Goal: Task Accomplishment & Management: Use online tool/utility

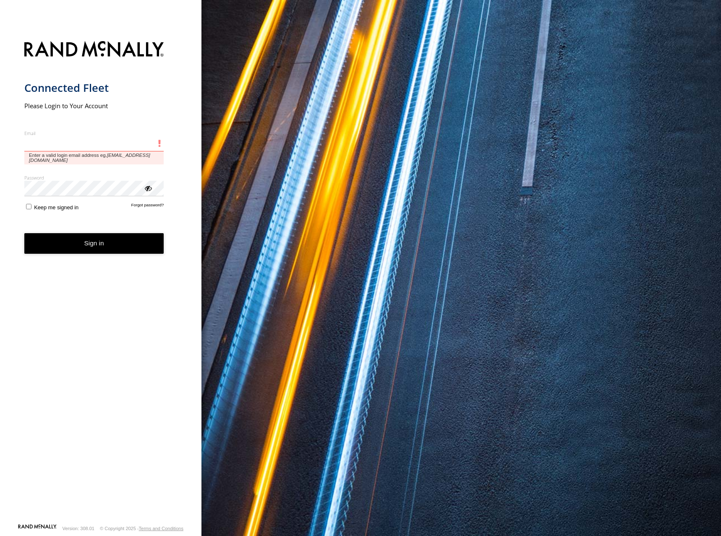
type input "**********"
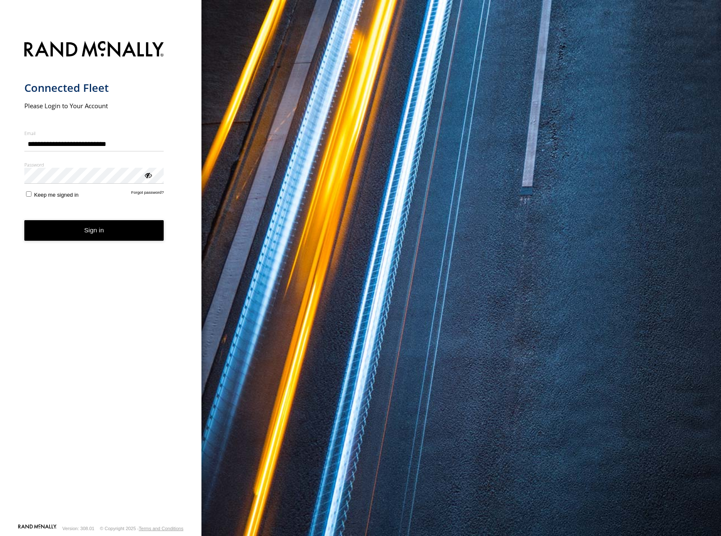
click at [64, 236] on button "Sign in" at bounding box center [94, 230] width 140 height 21
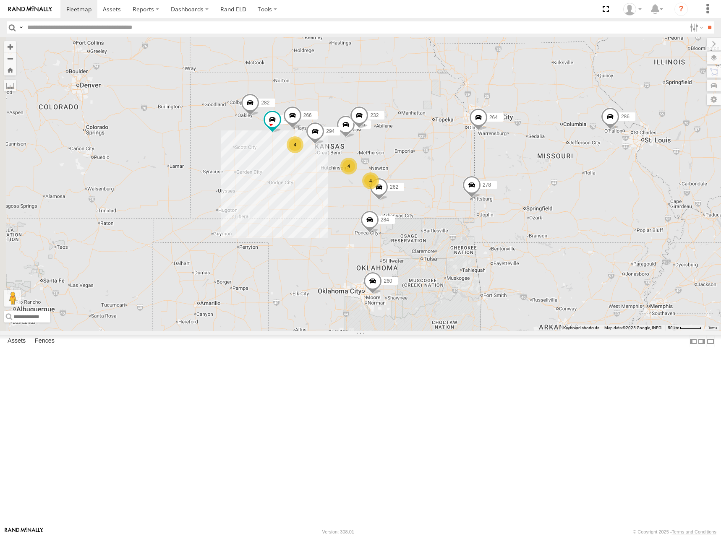
drag, startPoint x: 476, startPoint y: 254, endPoint x: 514, endPoint y: 231, distance: 44.4
click at [514, 231] on div "274 4 4 4 298 262 256 232 304 284 264 282 266 278 294 286 260" at bounding box center [360, 184] width 721 height 294
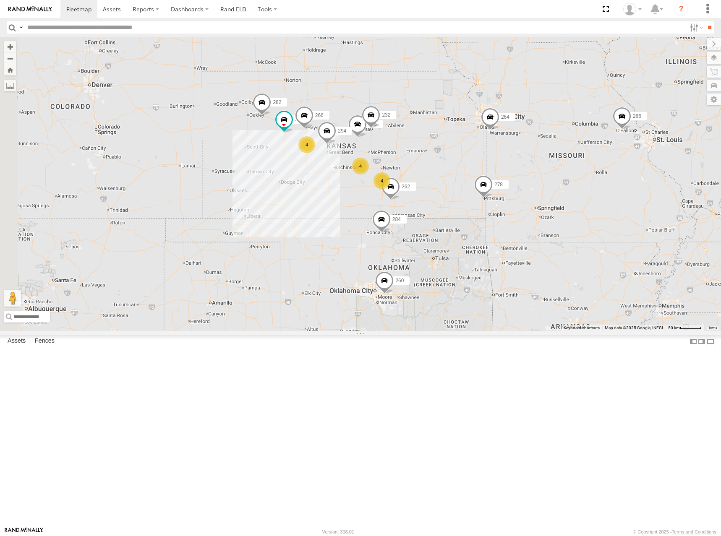
click at [531, 226] on div "274 4 4 4 298 262 256 232 304 284 264 282 266 278 294 286 260" at bounding box center [360, 184] width 721 height 294
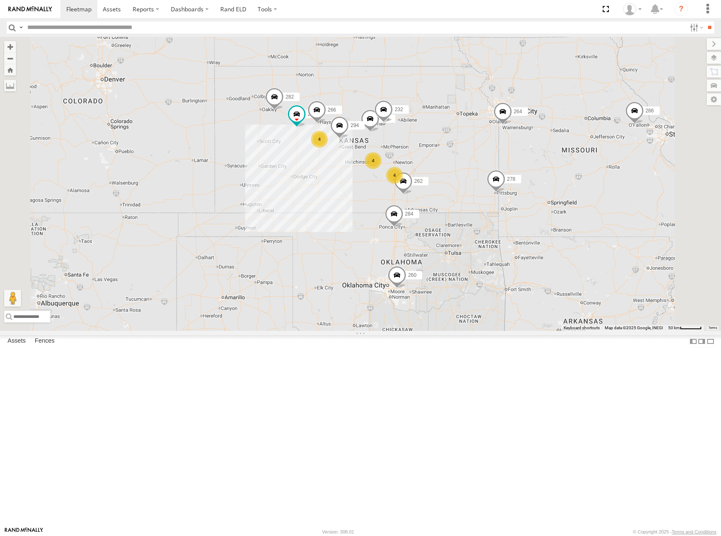
drag, startPoint x: 567, startPoint y: 191, endPoint x: 576, endPoint y: 185, distance: 10.9
click at [576, 185] on div "274 298 262 256 232 304 284 264 282 266 278 294 286 260 4 4 4" at bounding box center [360, 184] width 721 height 294
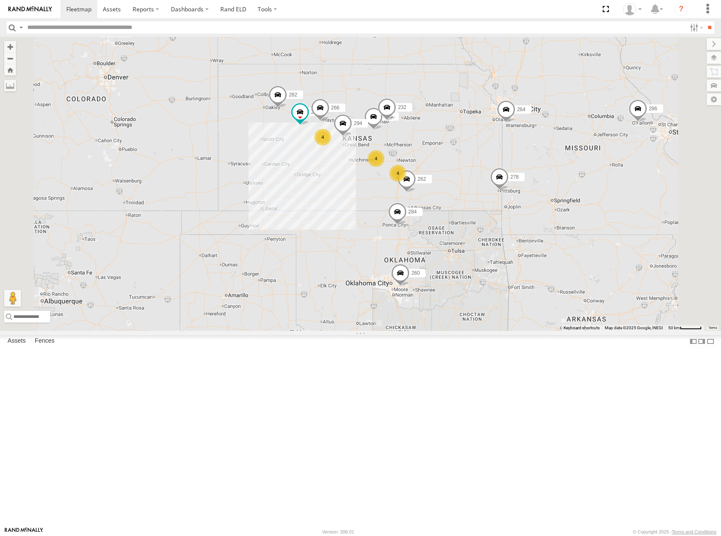
drag, startPoint x: 531, startPoint y: 162, endPoint x: 537, endPoint y: 158, distance: 7.2
click at [537, 158] on div "274 298 262 256 232 304 284 264 282 266 278 294 286 260 4 4 4" at bounding box center [360, 184] width 721 height 294
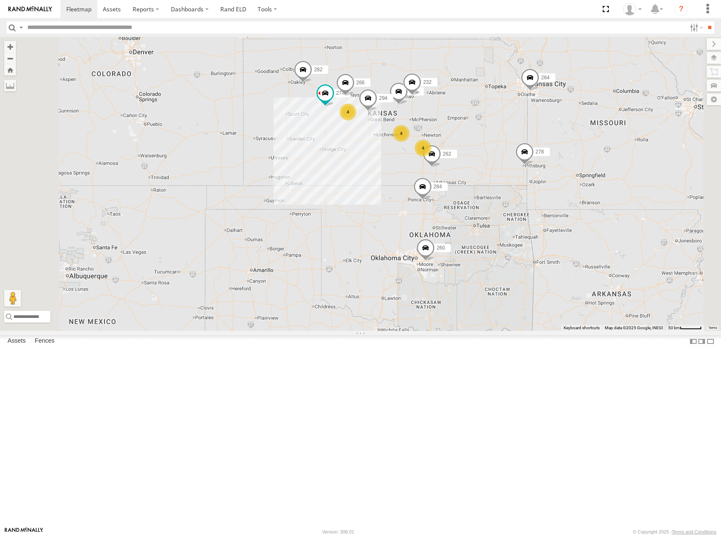
drag, startPoint x: 508, startPoint y: 142, endPoint x: 533, endPoint y: 116, distance: 35.6
click at [533, 116] on div "274 262 256 232 304 284 264 282 266 278 294 260 4 4 4" at bounding box center [360, 184] width 721 height 294
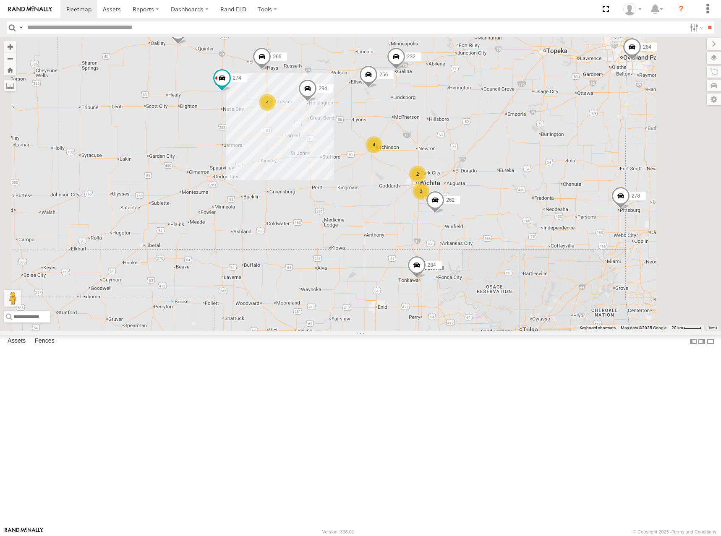
click at [557, 201] on div "274 262 256 232 304 284 264 282 266 278 294 260 2 4 4 2" at bounding box center [360, 184] width 721 height 294
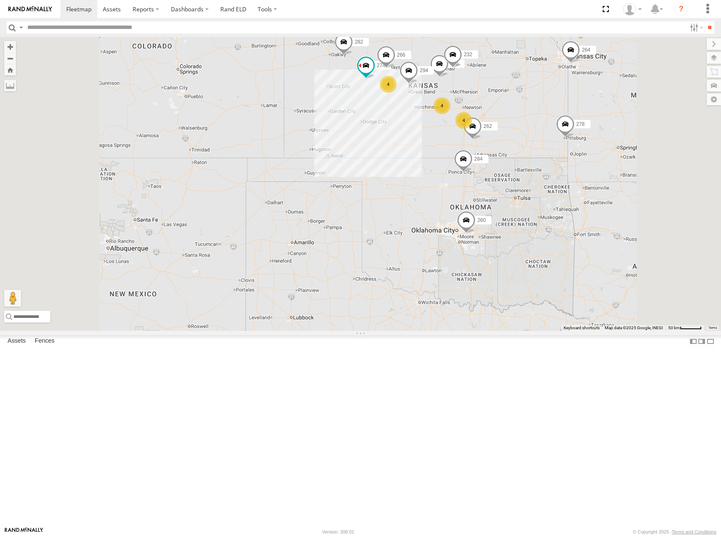
drag, startPoint x: 621, startPoint y: 129, endPoint x: 615, endPoint y: 133, distance: 6.4
click at [615, 133] on div "274 262 256 232 304 284 264 282 266 278 294 260 4 4 4" at bounding box center [360, 184] width 721 height 294
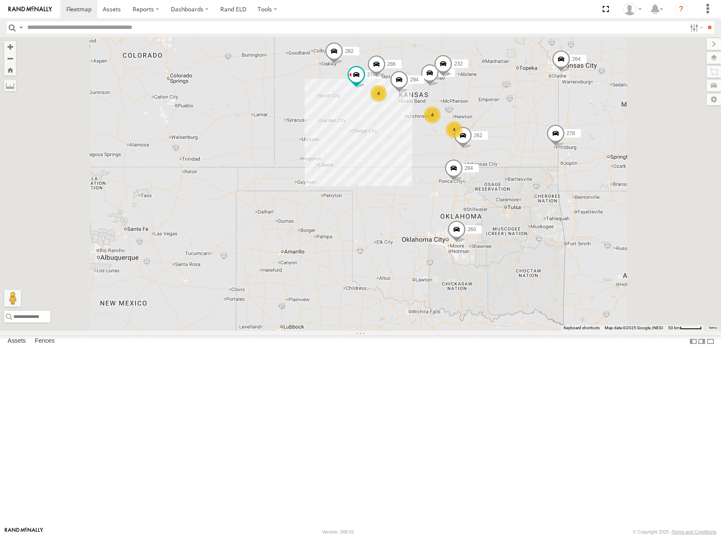
drag, startPoint x: 596, startPoint y: 119, endPoint x: 586, endPoint y: 128, distance: 13.7
click at [586, 128] on div "274 262 256 232 304 284 264 282 266 278 294 260 4 4 4" at bounding box center [360, 184] width 721 height 294
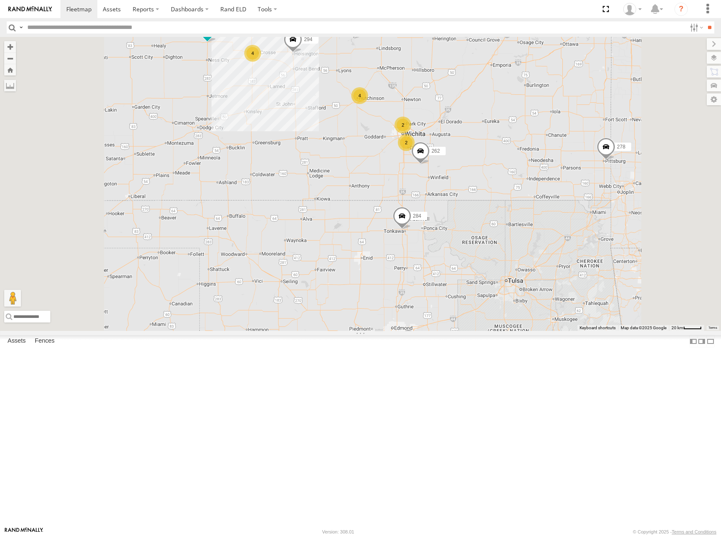
drag, startPoint x: 607, startPoint y: 215, endPoint x: 616, endPoint y: 191, distance: 26.4
click at [616, 191] on div "274 262 256 232 304 284 264 282 266 278 294 260 2 4 4 2" at bounding box center [360, 184] width 721 height 294
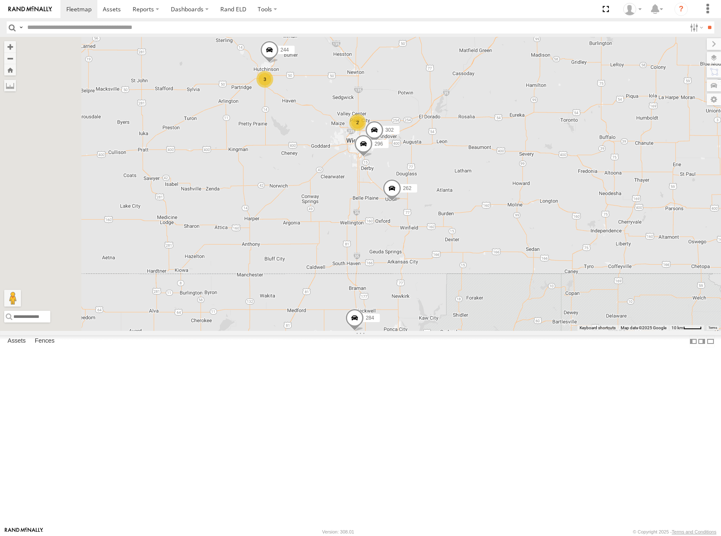
drag, startPoint x: 547, startPoint y: 209, endPoint x: 570, endPoint y: 258, distance: 53.7
click at [570, 258] on div "274 262 256 232 304 284 264 282 266 278 294 260 2 244 3 296 302" at bounding box center [360, 184] width 721 height 294
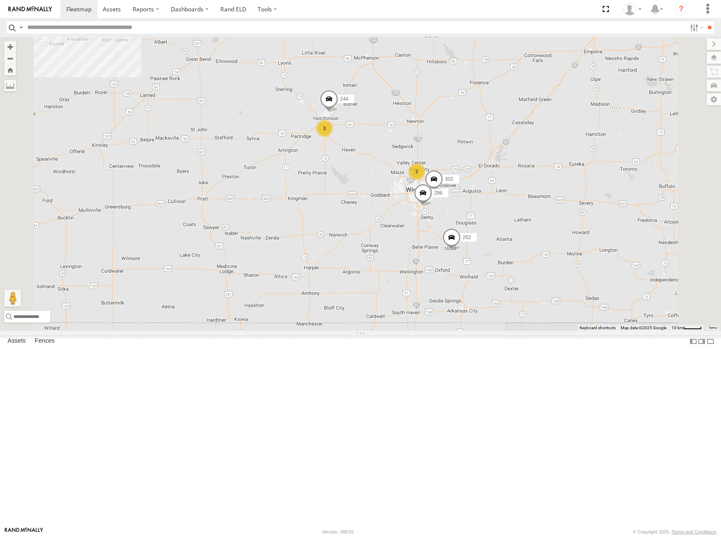
drag, startPoint x: 474, startPoint y: 151, endPoint x: 482, endPoint y: 228, distance: 77.6
click at [482, 228] on div "274 262 256 232 304 284 264 282 266 278 294 260 244 296 302 2 4 3" at bounding box center [360, 184] width 721 height 294
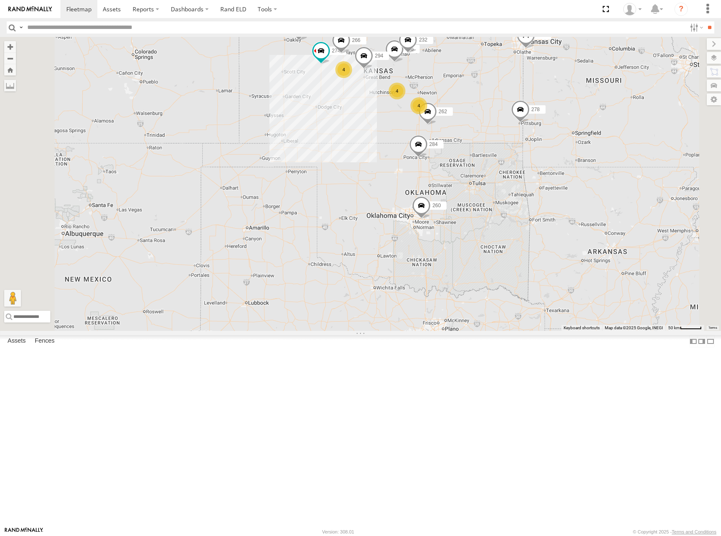
drag, startPoint x: 554, startPoint y: 112, endPoint x: 560, endPoint y: 112, distance: 5.1
click at [560, 112] on div "274 262 256 232 304 284 264 282 266 278 294 260 4 4 4" at bounding box center [360, 184] width 721 height 294
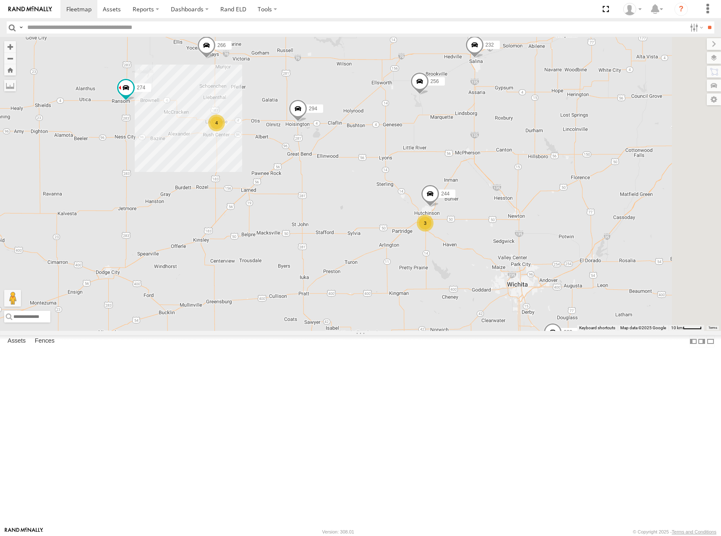
drag, startPoint x: 591, startPoint y: 155, endPoint x: 473, endPoint y: 233, distance: 140.5
click at [473, 233] on div "274 262 256 232 304 284 264 282 266 278 294 260 244 4 3" at bounding box center [360, 184] width 721 height 294
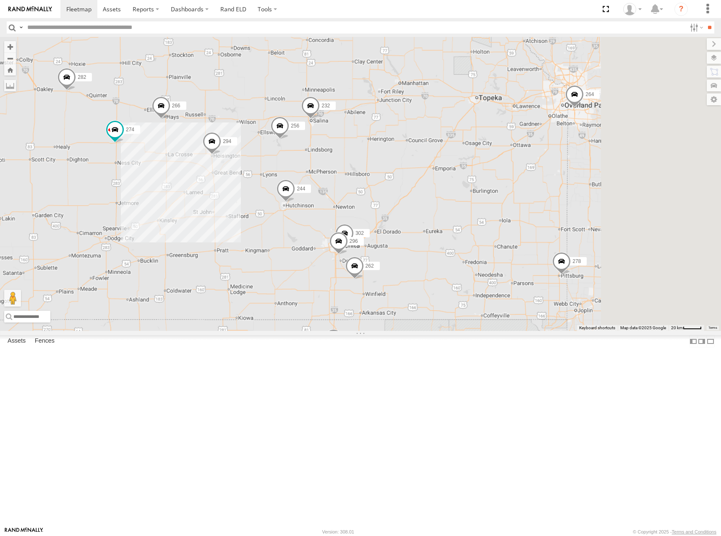
drag, startPoint x: 617, startPoint y: 183, endPoint x: 462, endPoint y: 225, distance: 160.0
click at [462, 225] on div "274 262 256 232 304 284 264 282 266 278 294 260 244 296 302" at bounding box center [360, 184] width 721 height 294
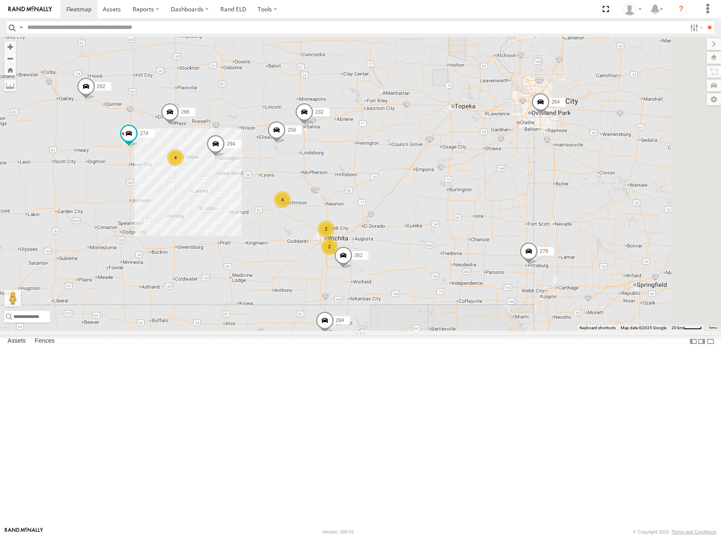
drag, startPoint x: 532, startPoint y: 200, endPoint x: 521, endPoint y: 198, distance: 10.7
click at [521, 198] on div "274 262 256 232 304 284 264 282 266 278 294 260 2 4 4 2" at bounding box center [360, 184] width 721 height 294
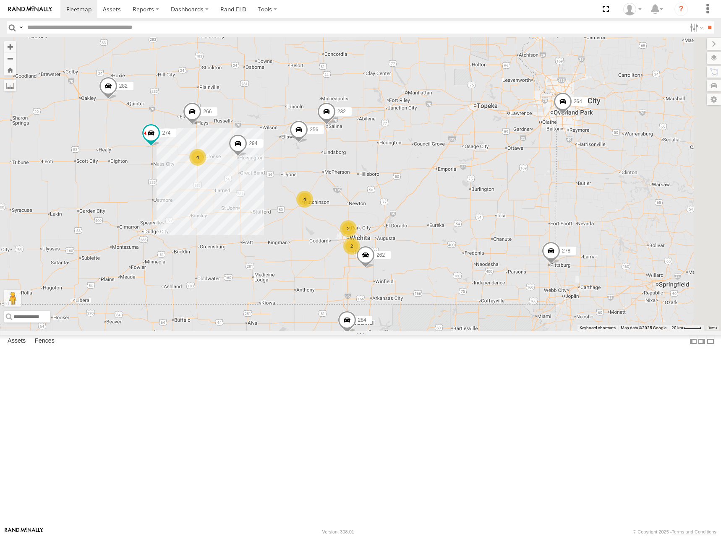
drag, startPoint x: 565, startPoint y: 221, endPoint x: 601, endPoint y: 236, distance: 38.6
click at [601, 236] on div "274 262 256 232 284 264 282 266 278 294 2 4 4 2" at bounding box center [360, 184] width 721 height 294
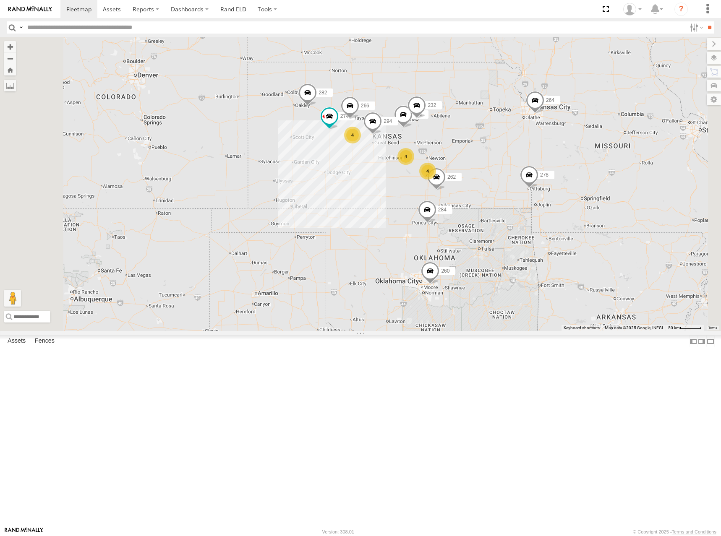
drag, startPoint x: 490, startPoint y: 139, endPoint x: 497, endPoint y: 126, distance: 15.2
click at [497, 126] on div "274 262 256 232 284 264 282 266 278 294 4 4 4 298 304 260" at bounding box center [360, 184] width 721 height 294
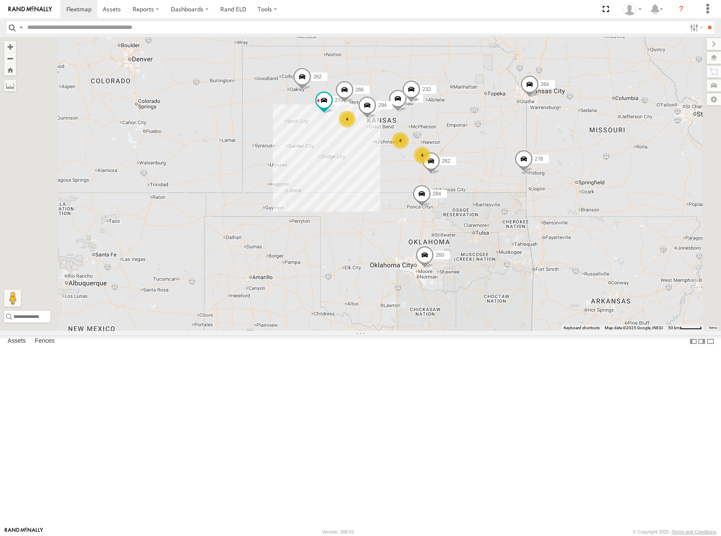
drag, startPoint x: 540, startPoint y: 153, endPoint x: 533, endPoint y: 136, distance: 18.0
click at [533, 136] on div "274 262 256 232 284 264 282 266 278 294 4 4 4 298 304 260" at bounding box center [360, 184] width 721 height 294
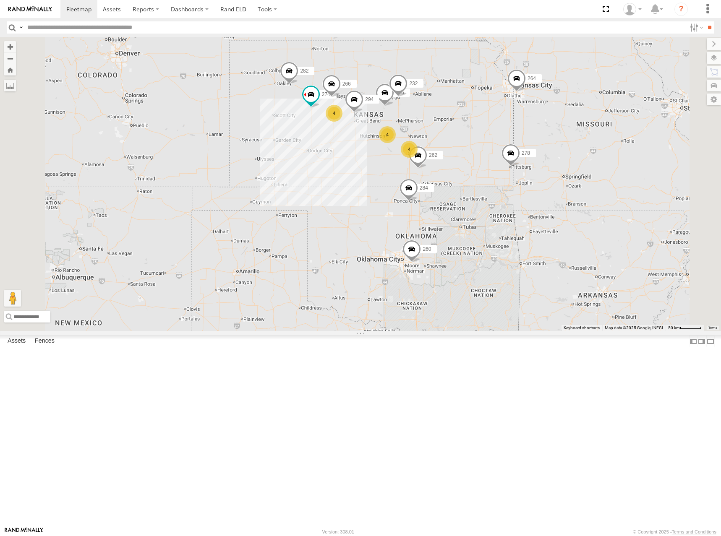
click at [554, 141] on div "274 262 256 232 284 264 282 266 278 294 4 4 4 298 304 260" at bounding box center [360, 184] width 721 height 294
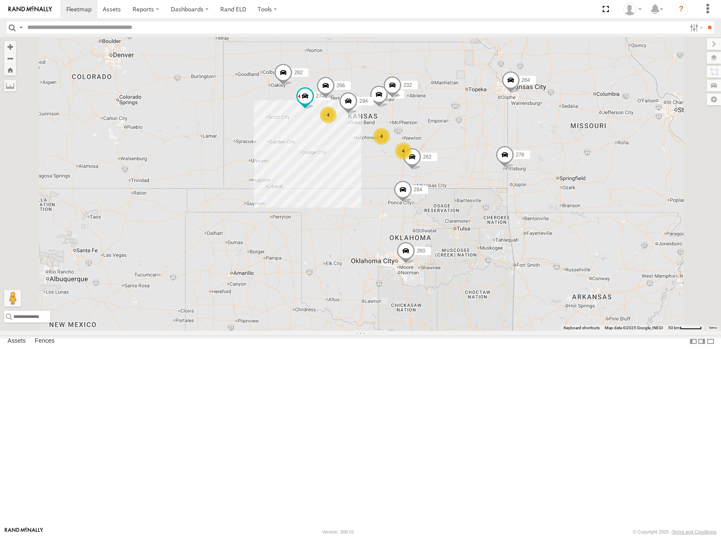
drag, startPoint x: 497, startPoint y: 133, endPoint x: 498, endPoint y: 137, distance: 4.8
click at [498, 137] on div "274 262 256 232 284 264 282 266 278 294 4 4 4 298 304 260" at bounding box center [360, 184] width 721 height 294
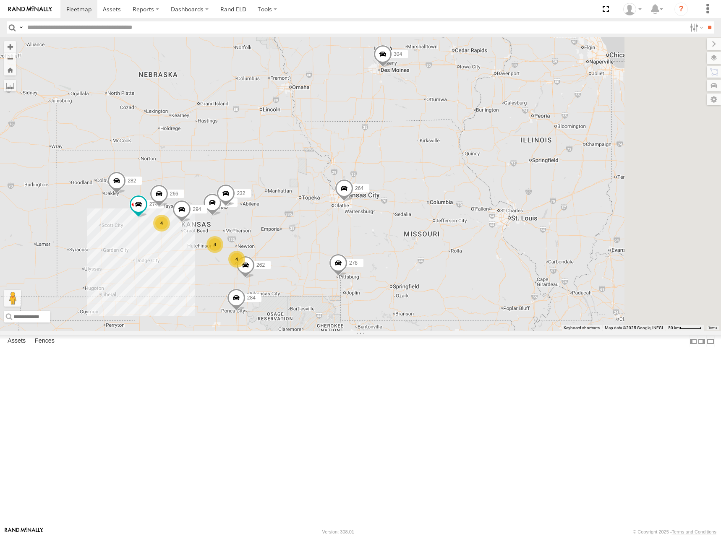
drag, startPoint x: 642, startPoint y: 114, endPoint x: 472, endPoint y: 223, distance: 202.0
click at [472, 223] on div "274 262 256 232 284 264 282 266 278 294 4 4 4 298 304 260" at bounding box center [360, 184] width 721 height 294
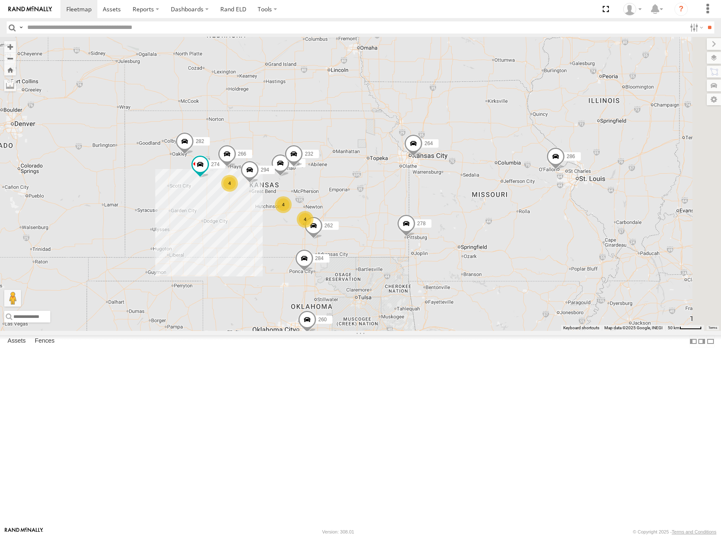
drag, startPoint x: 356, startPoint y: 253, endPoint x: 421, endPoint y: 216, distance: 75.4
click at [421, 216] on div "274 298 262 256 232 304 284 264 282 266 278 294 286 260 4 4 4" at bounding box center [360, 184] width 721 height 294
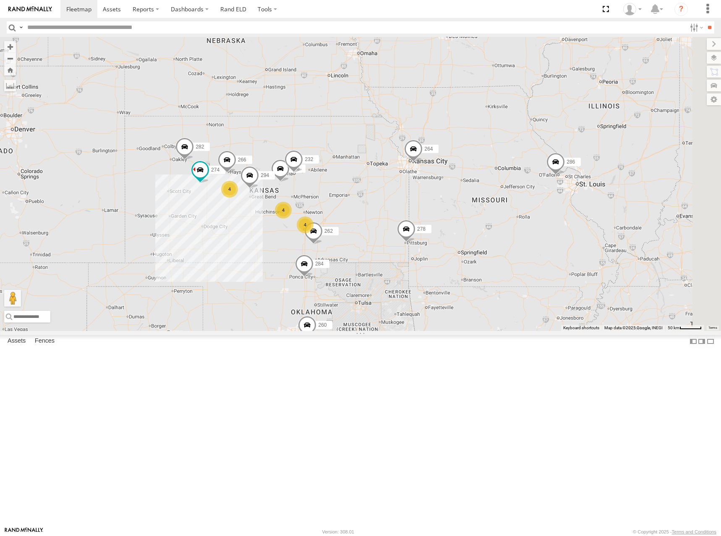
drag, startPoint x: 439, startPoint y: 205, endPoint x: 439, endPoint y: 211, distance: 6.3
click at [439, 211] on div "274 298 262 256 232 304 284 264 282 266 278 294 286 260 4 4 4" at bounding box center [360, 184] width 721 height 294
click at [451, 209] on div "274 298 262 256 232 304 284 264 282 266 278 294 286 260 4 4 4" at bounding box center [360, 184] width 721 height 294
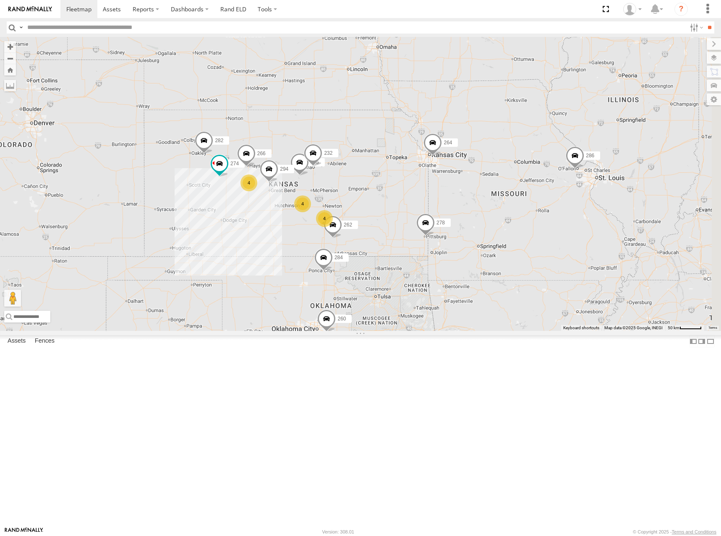
drag, startPoint x: 450, startPoint y: 216, endPoint x: 466, endPoint y: 213, distance: 16.2
click at [466, 213] on div "274 298 262 256 232 304 284 264 282 266 278 294 286 260 4 4 4" at bounding box center [360, 184] width 721 height 294
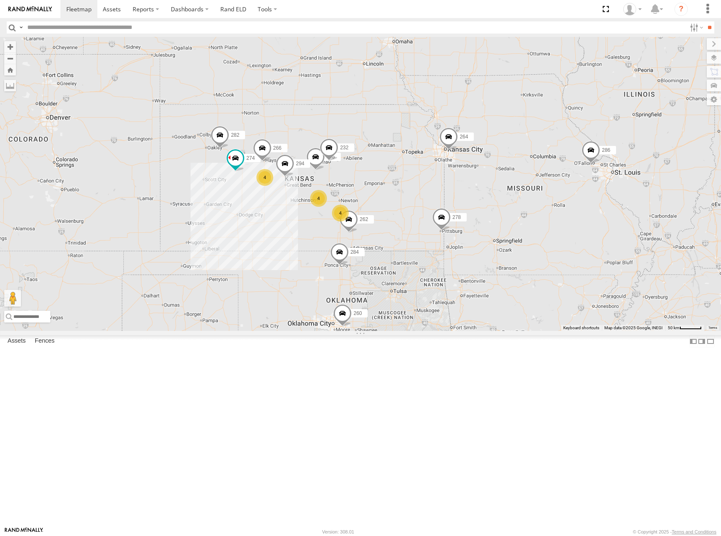
drag, startPoint x: 478, startPoint y: 227, endPoint x: 494, endPoint y: 221, distance: 17.0
click at [494, 221] on div "274 298 262 256 232 304 284 264 282 266 278 294 286 260 4 4 4" at bounding box center [360, 184] width 721 height 294
click at [495, 220] on div "274 298 262 256 232 304 284 264 282 266 278 294 286 260 4 4 4" at bounding box center [360, 184] width 721 height 294
click at [495, 217] on div "274 298 262 256 232 304 284 264 282 266 278 294 286 260 4 4 4" at bounding box center [360, 184] width 721 height 294
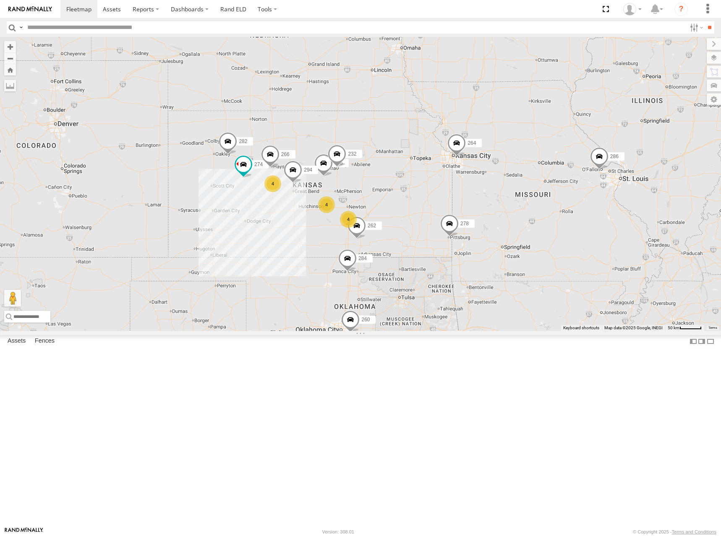
click at [501, 223] on div "274 298 262 256 232 304 284 264 282 266 278 294 286 260 4 4 4" at bounding box center [360, 184] width 721 height 294
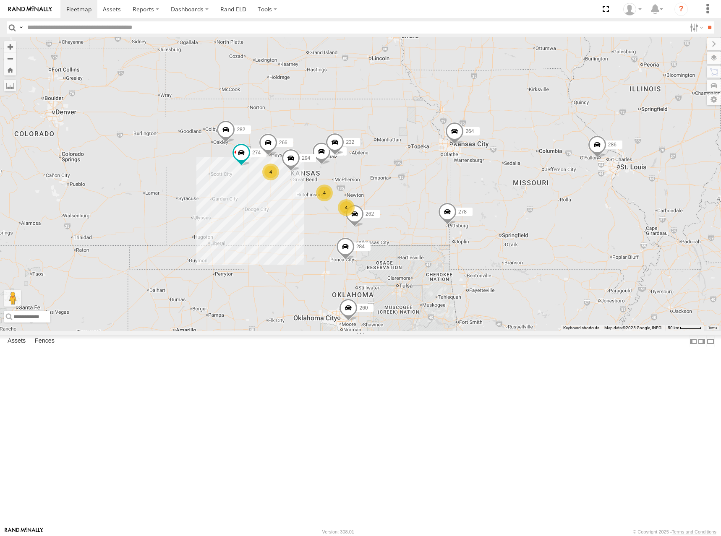
drag, startPoint x: 501, startPoint y: 223, endPoint x: 499, endPoint y: 210, distance: 13.6
click at [499, 210] on div "274 298 262 256 232 304 284 264 282 266 278 294 286 260 4 4 4" at bounding box center [360, 184] width 721 height 294
click at [497, 213] on div "274 298 262 256 232 304 284 264 282 266 278 294 286 260 4 4 4" at bounding box center [360, 184] width 721 height 294
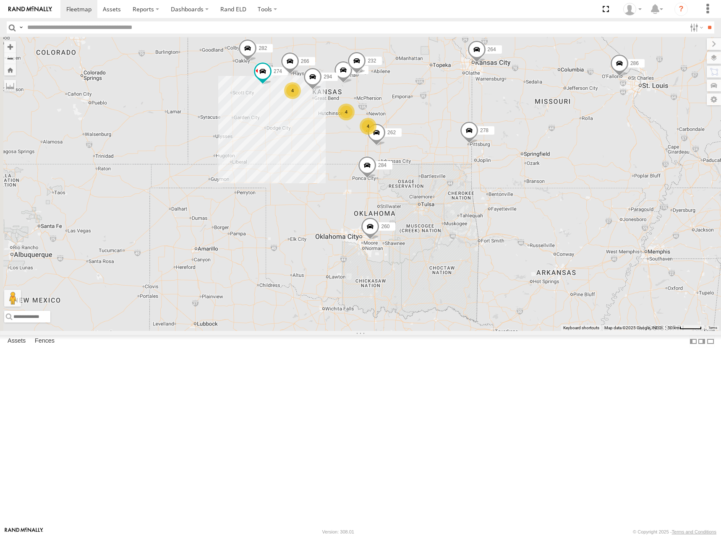
drag, startPoint x: 419, startPoint y: 174, endPoint x: 441, endPoint y: 92, distance: 84.7
click at [441, 92] on div "274 298 262 256 232 304 284 264 282 266 278 294 286 260 4 4 4" at bounding box center [360, 184] width 721 height 294
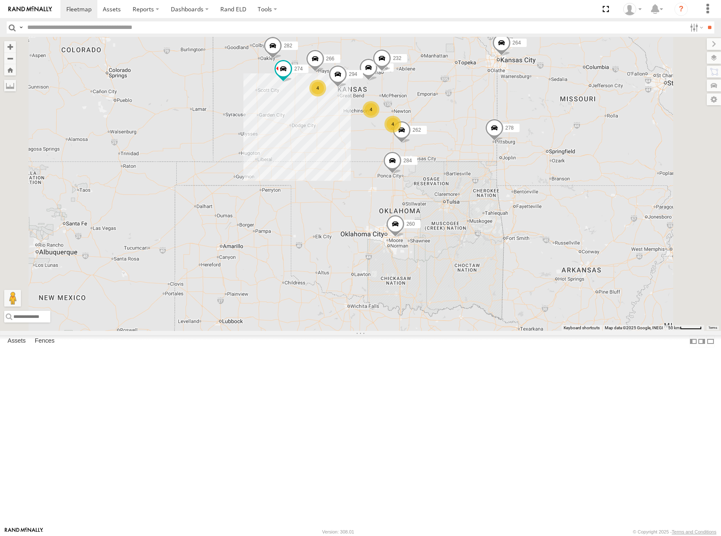
drag, startPoint x: 528, startPoint y: 142, endPoint x: 527, endPoint y: 157, distance: 14.7
click at [527, 157] on div "274 262 256 232 284 264 282 266 278 294 260 4 4 4" at bounding box center [360, 184] width 721 height 294
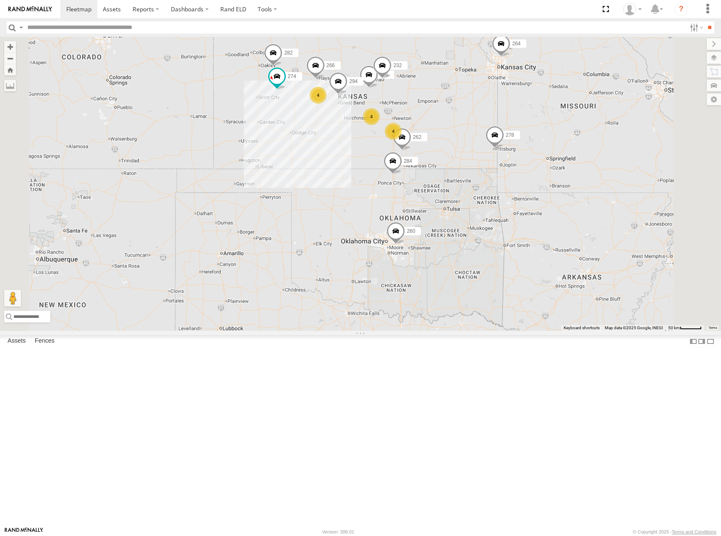
drag, startPoint x: 465, startPoint y: 130, endPoint x: 465, endPoint y: 138, distance: 7.6
click at [465, 138] on div "274 262 256 232 304 284 264 282 266 278 294 260 4 4 4" at bounding box center [360, 184] width 721 height 294
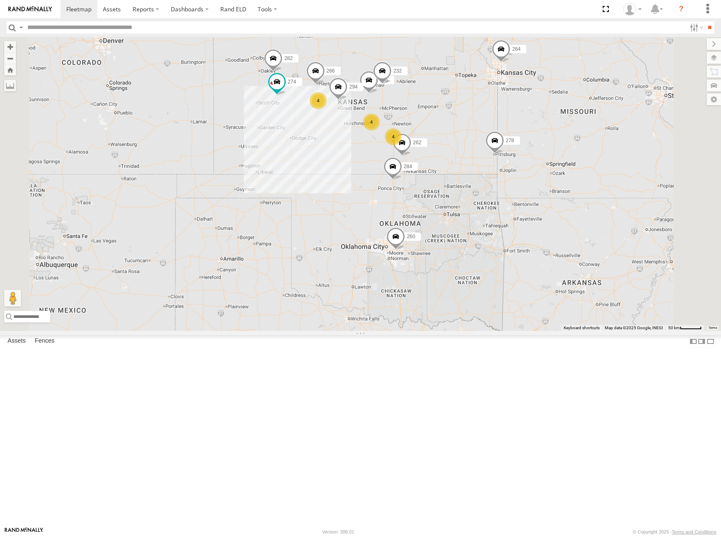
drag, startPoint x: 490, startPoint y: 117, endPoint x: 490, endPoint y: 124, distance: 7.1
click at [490, 124] on div "274 262 256 232 304 284 264 282 266 278 294 260 4 4 4" at bounding box center [360, 184] width 721 height 294
drag, startPoint x: 490, startPoint y: 124, endPoint x: 486, endPoint y: 126, distance: 4.4
click at [486, 126] on div "274 262 256 232 304 284 264 282 266 278 294 260 4 4 4" at bounding box center [360, 184] width 721 height 294
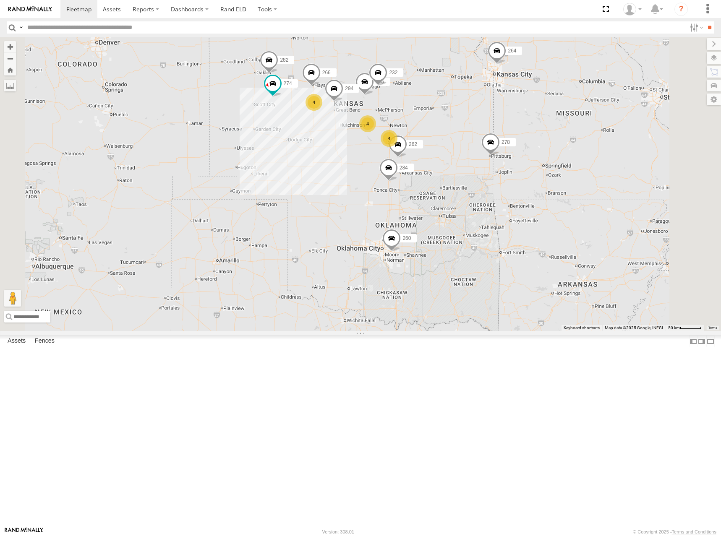
click at [504, 126] on div "274 262 256 232 304 284 264 282 266 278 294 260 4 4 4" at bounding box center [360, 184] width 721 height 294
click at [532, 134] on div "274 262 256 232 304 284 264 282 266 278 294 260 4 4 4" at bounding box center [360, 184] width 721 height 294
click at [534, 135] on div "274 262 256 232 304 284 264 282 266 278 294 260 4 4 4" at bounding box center [360, 184] width 721 height 294
click at [508, 123] on div "274 262 256 232 304 284 264 282 266 278 294 260 4 4 4" at bounding box center [360, 184] width 721 height 294
click at [508, 125] on div "274 262 256 232 304 284 264 282 266 278 294 260 4 4 4" at bounding box center [360, 184] width 721 height 294
